Goal: Task Accomplishment & Management: Manage account settings

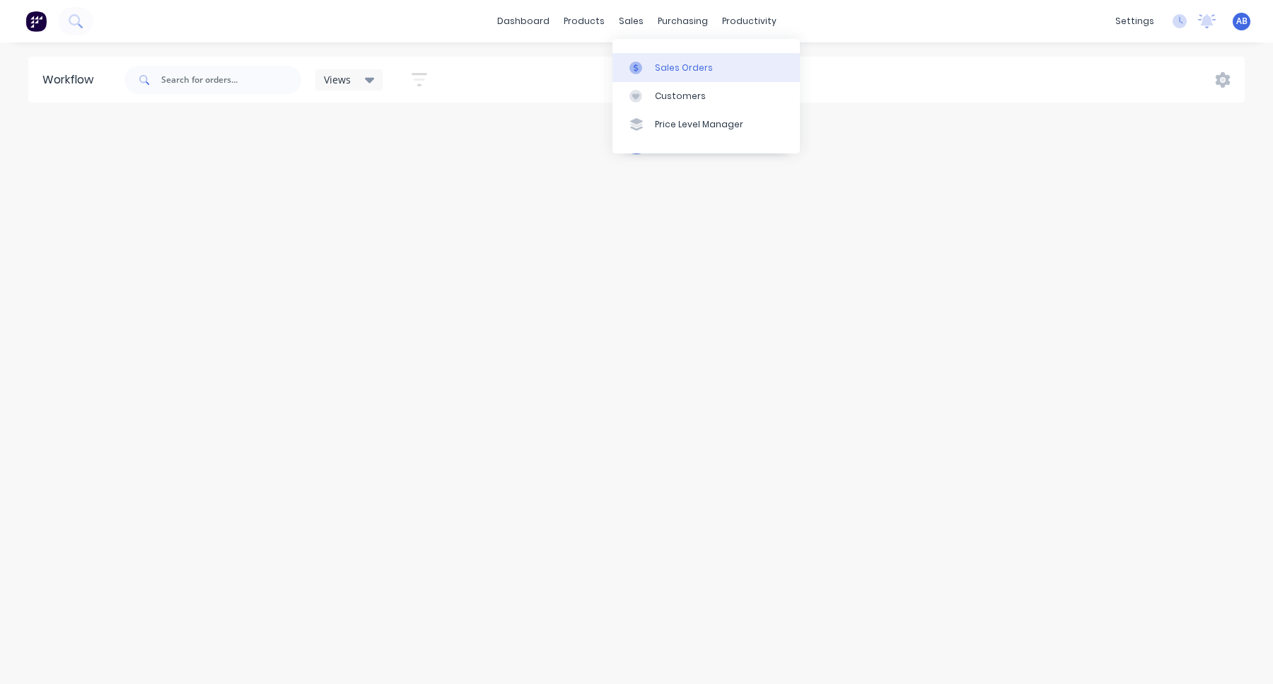
click at [645, 62] on div at bounding box center [640, 68] width 21 height 13
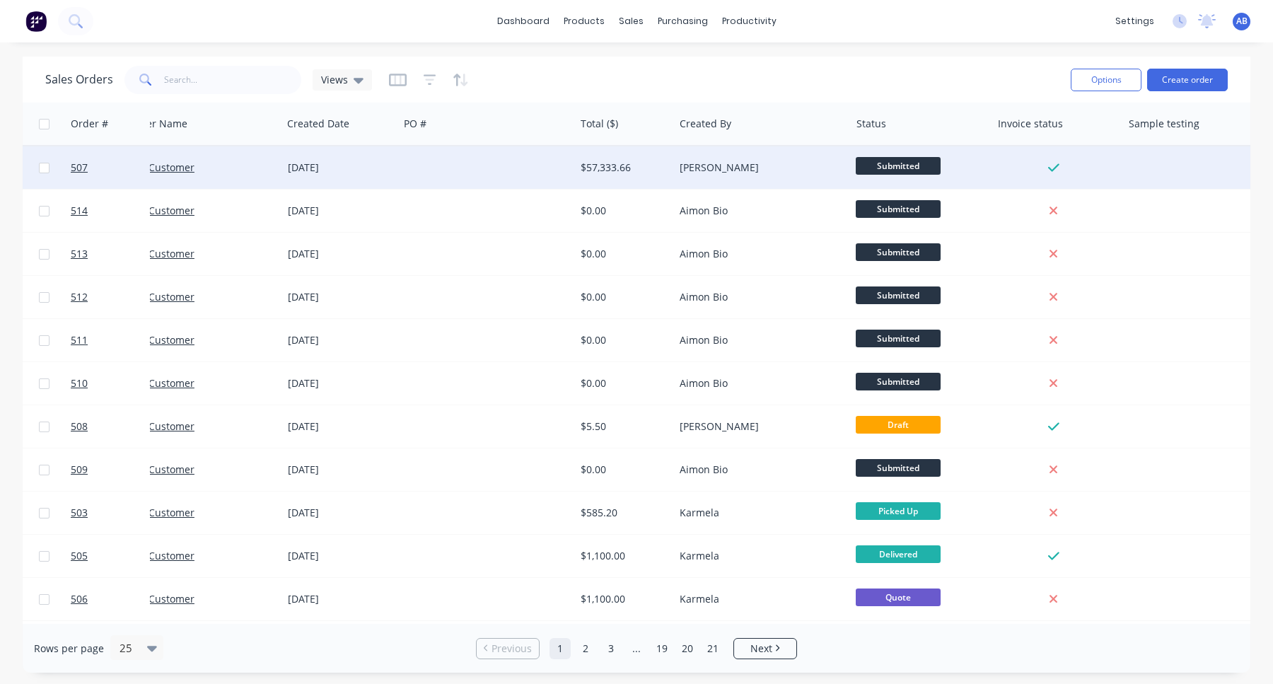
scroll to position [0, 69]
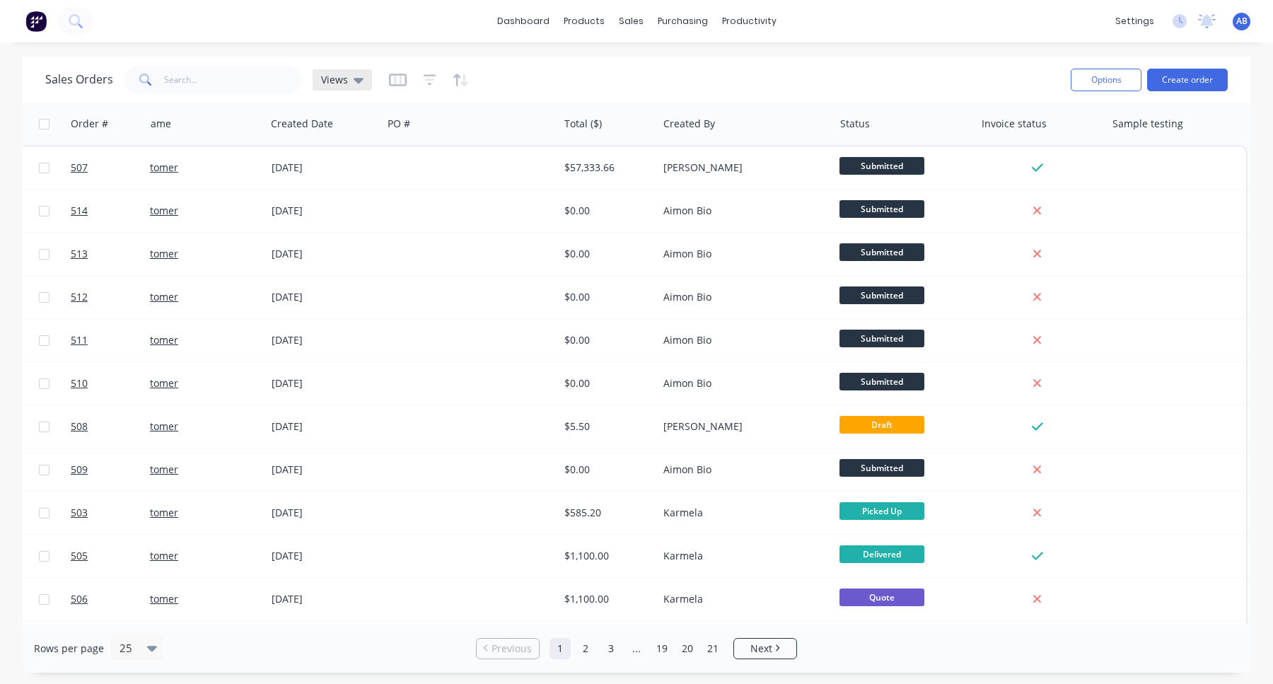
click at [345, 79] on span "Views" at bounding box center [334, 79] width 27 height 15
click at [429, 78] on icon "button" at bounding box center [430, 80] width 13 height 14
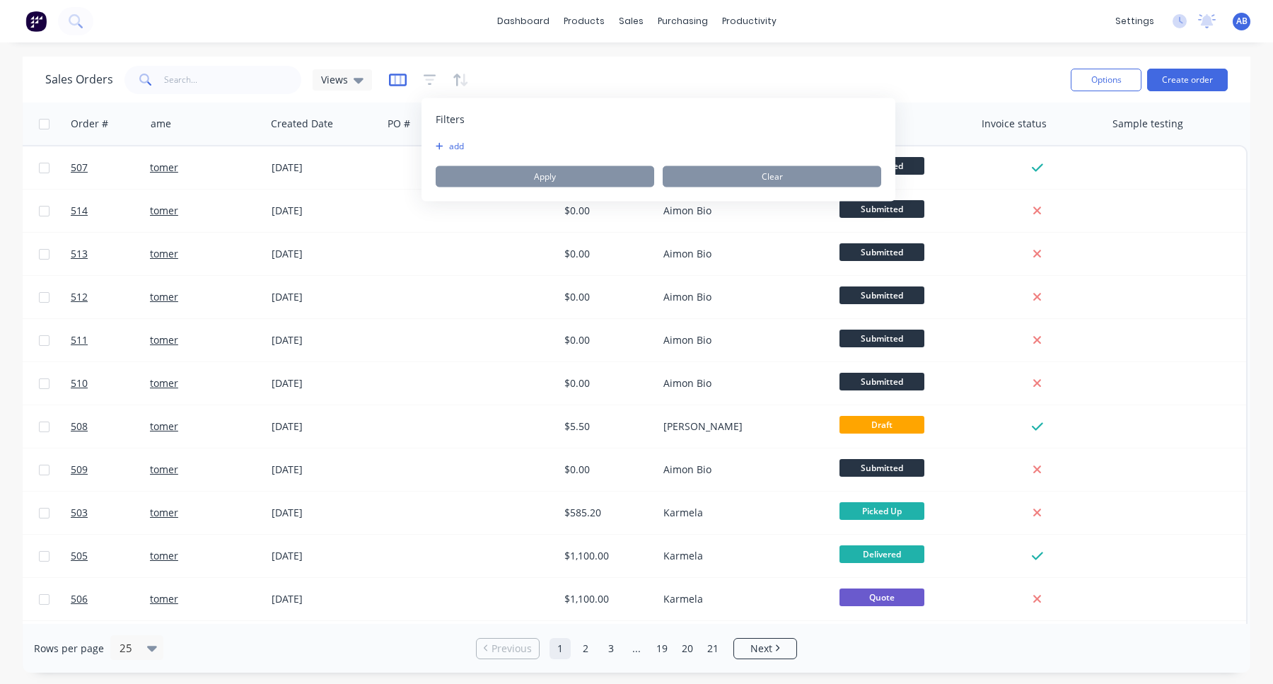
click at [402, 81] on icon "button" at bounding box center [398, 80] width 18 height 14
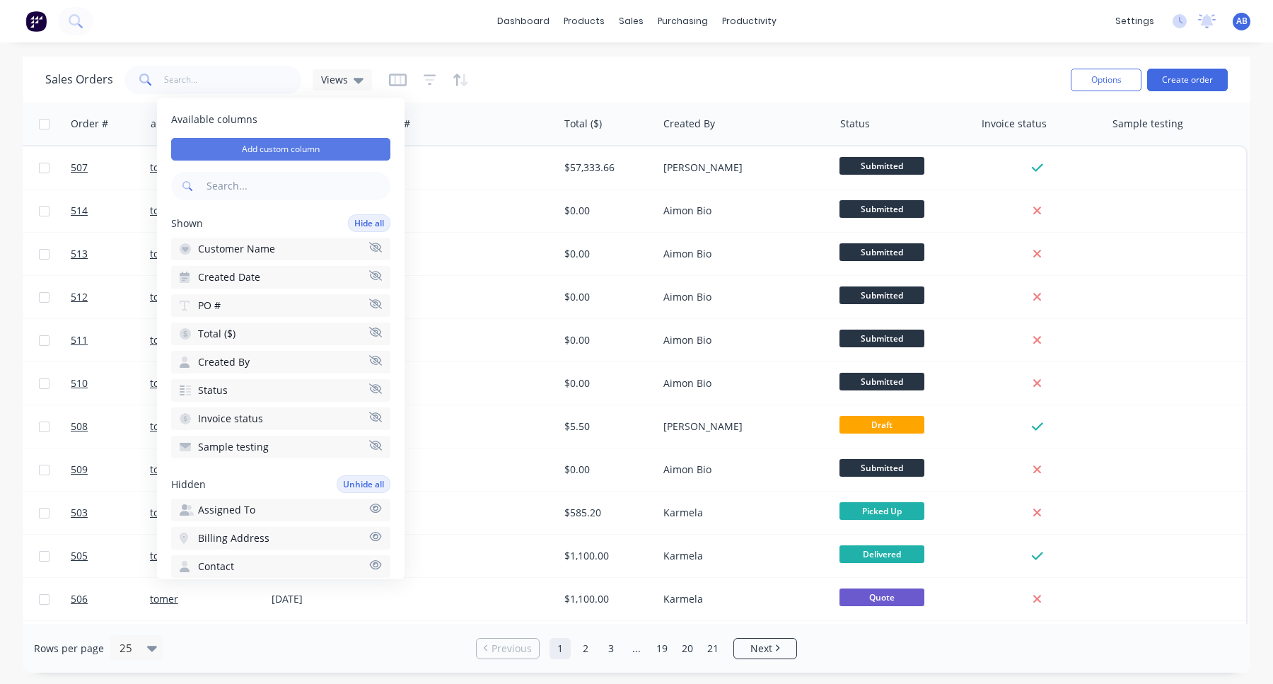
click at [358, 160] on button "Add custom column" at bounding box center [280, 149] width 219 height 23
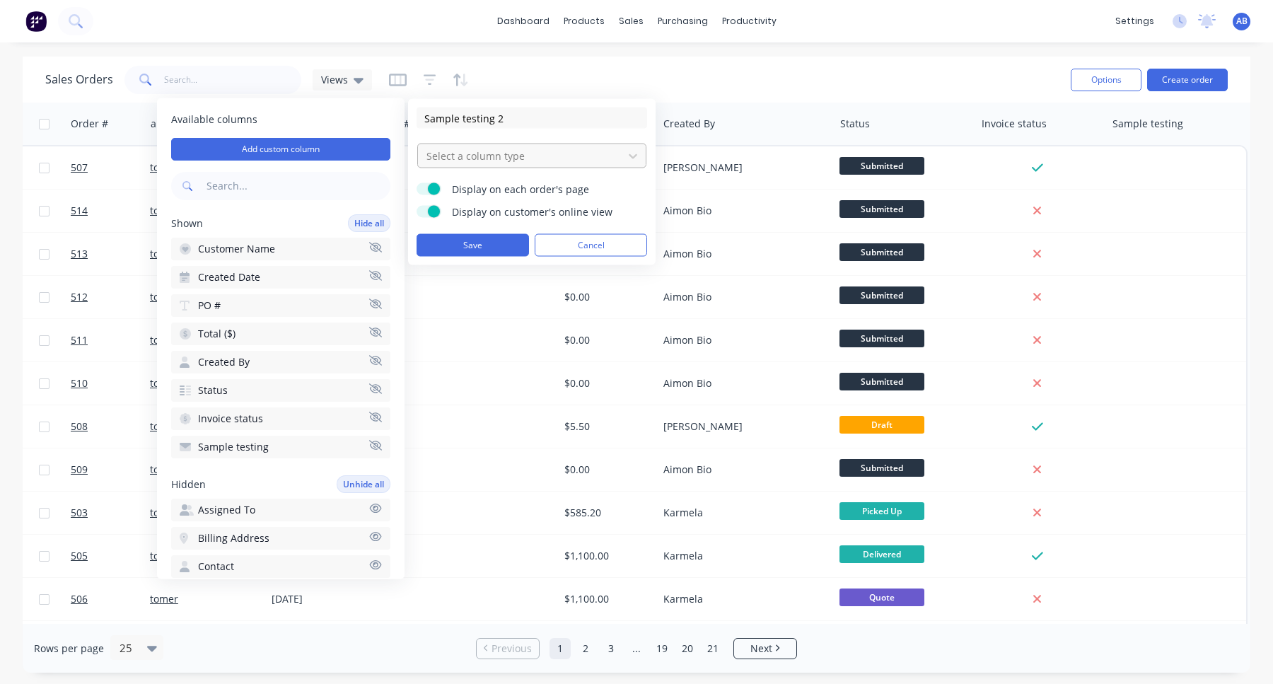
type input "Sample testing 2"
click at [556, 154] on div at bounding box center [520, 156] width 191 height 18
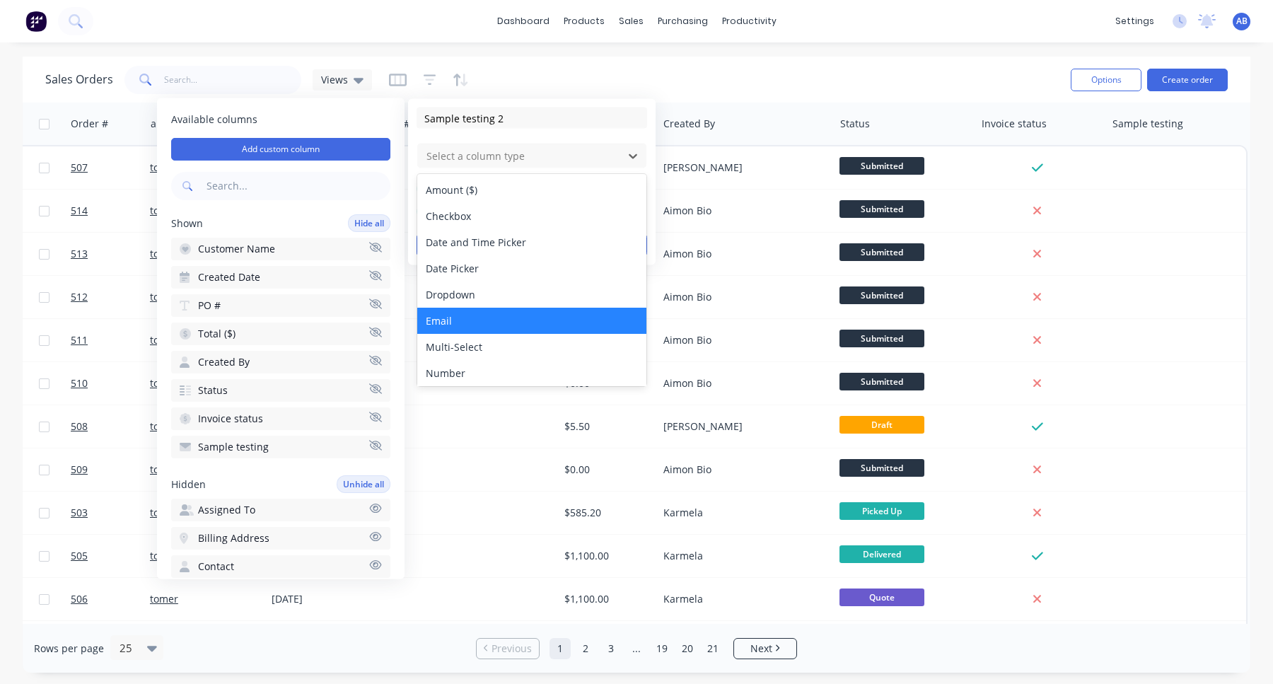
click at [508, 316] on div "Email" at bounding box center [531, 321] width 229 height 26
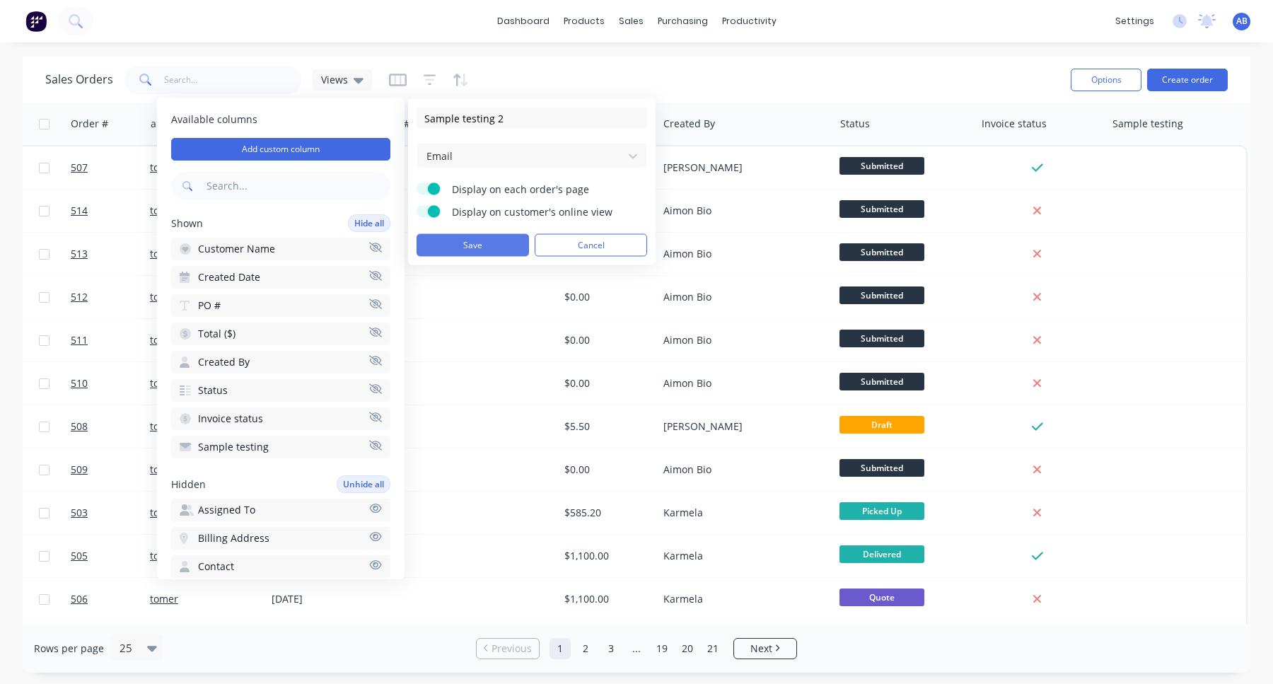
click at [504, 244] on button "Save" at bounding box center [473, 245] width 112 height 23
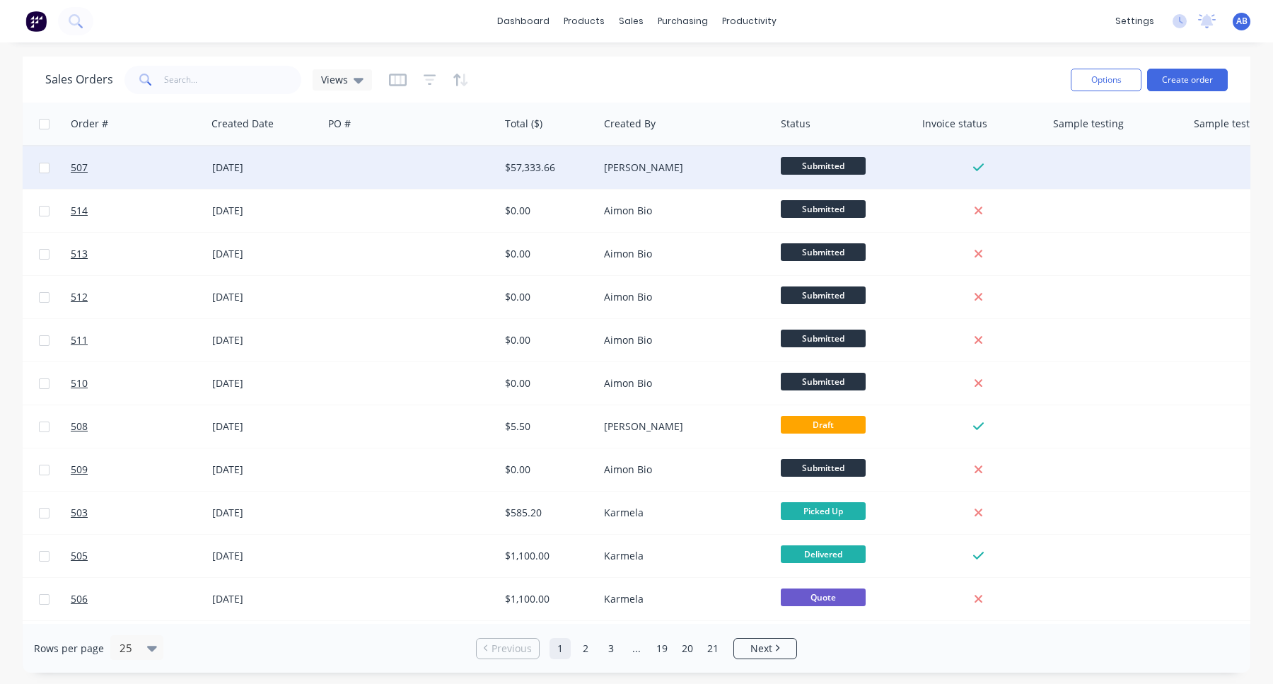
scroll to position [0, 225]
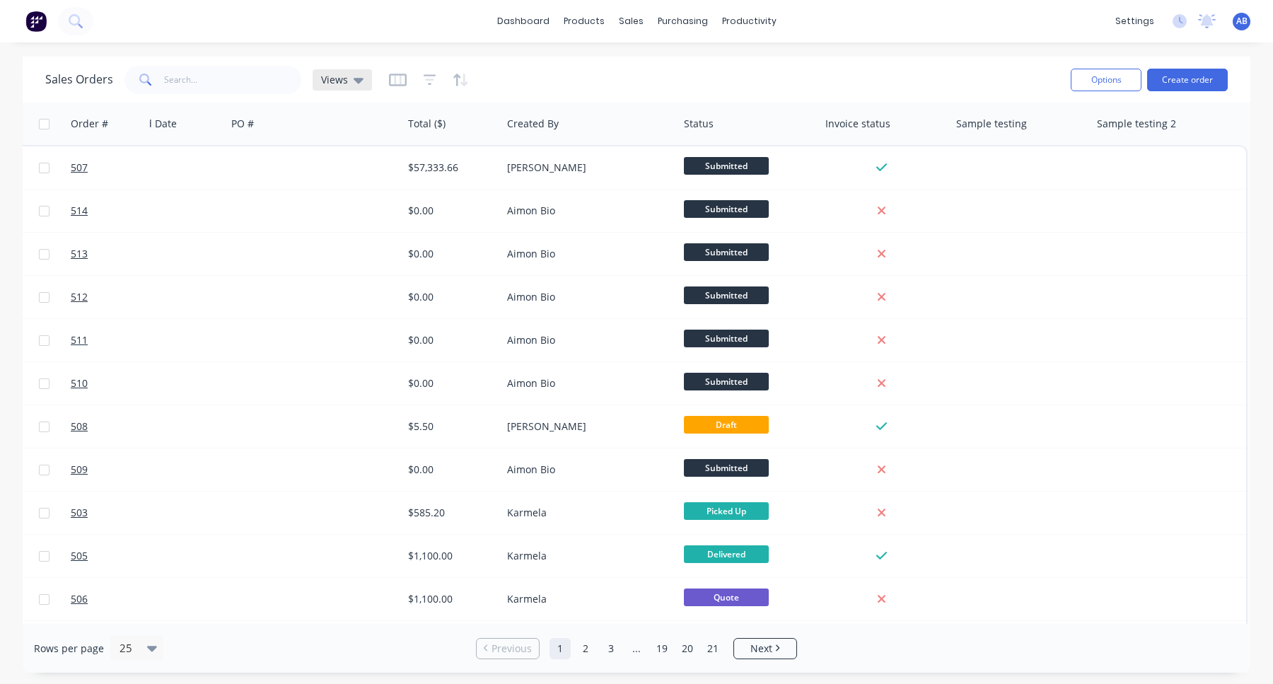
click at [350, 80] on div "Views" at bounding box center [342, 80] width 42 height 13
click at [1243, 25] on span "AB" at bounding box center [1242, 21] width 11 height 13
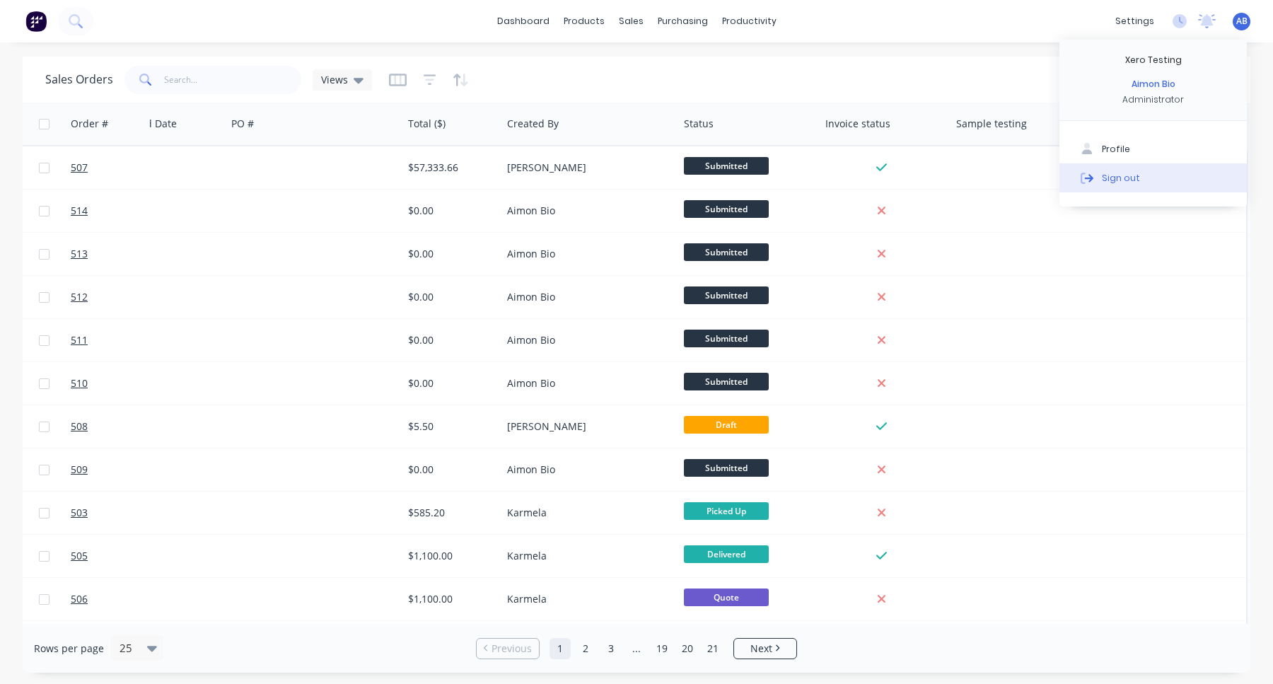
click at [1152, 175] on button "Sign out" at bounding box center [1153, 177] width 187 height 28
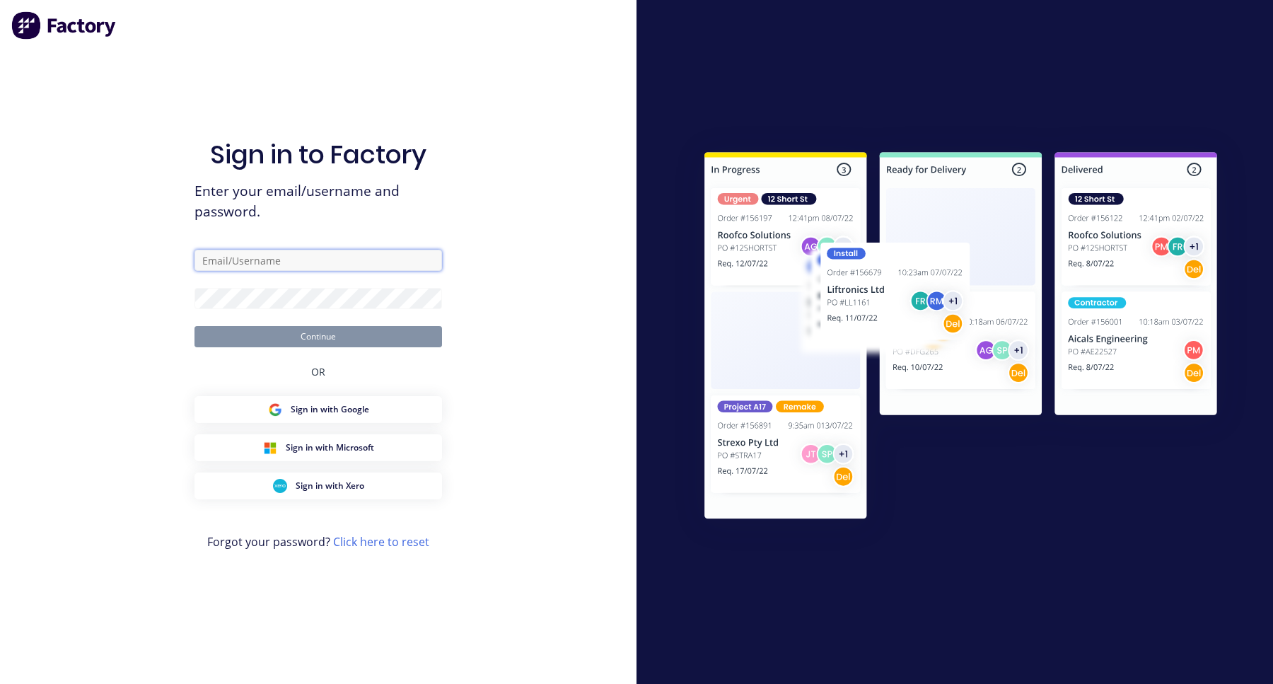
click at [300, 258] on input "text" at bounding box center [319, 260] width 248 height 21
type input "[EMAIL_ADDRESS][DOMAIN_NAME]"
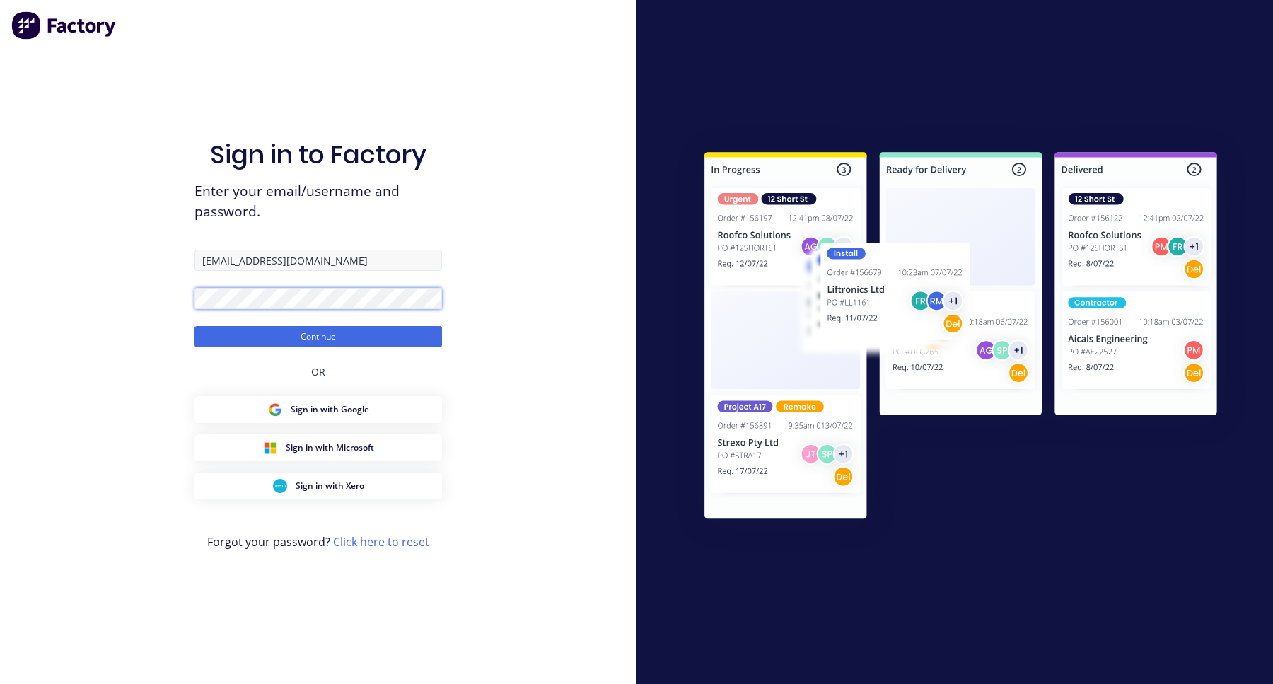
click at [195, 326] on button "Continue" at bounding box center [319, 336] width 248 height 21
